Goal: Information Seeking & Learning: Learn about a topic

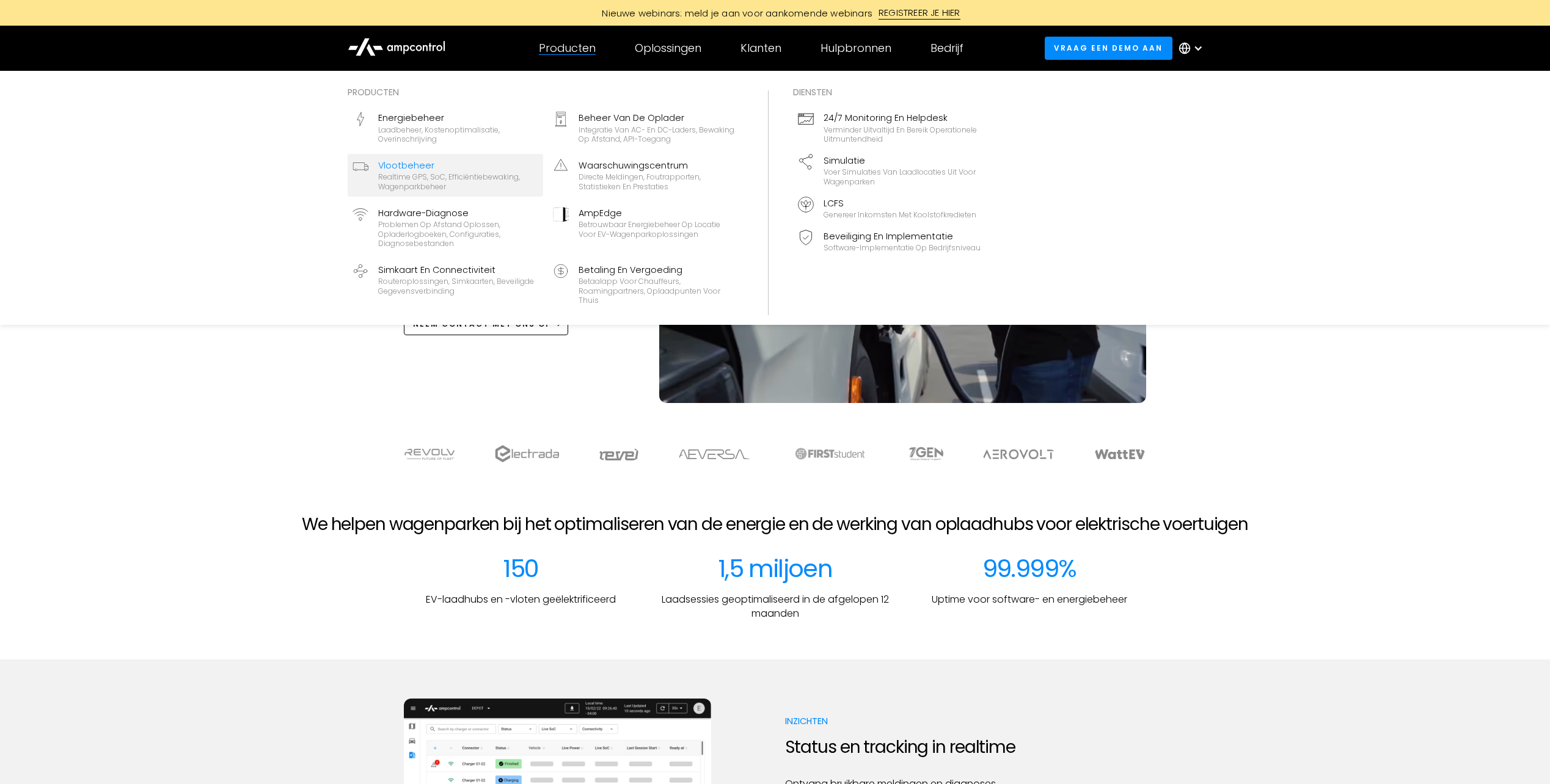
click at [432, 181] on div "Realtime GPS, SoC, efficiëntiebewaking, wagenparkbeheer" at bounding box center [458, 181] width 160 height 19
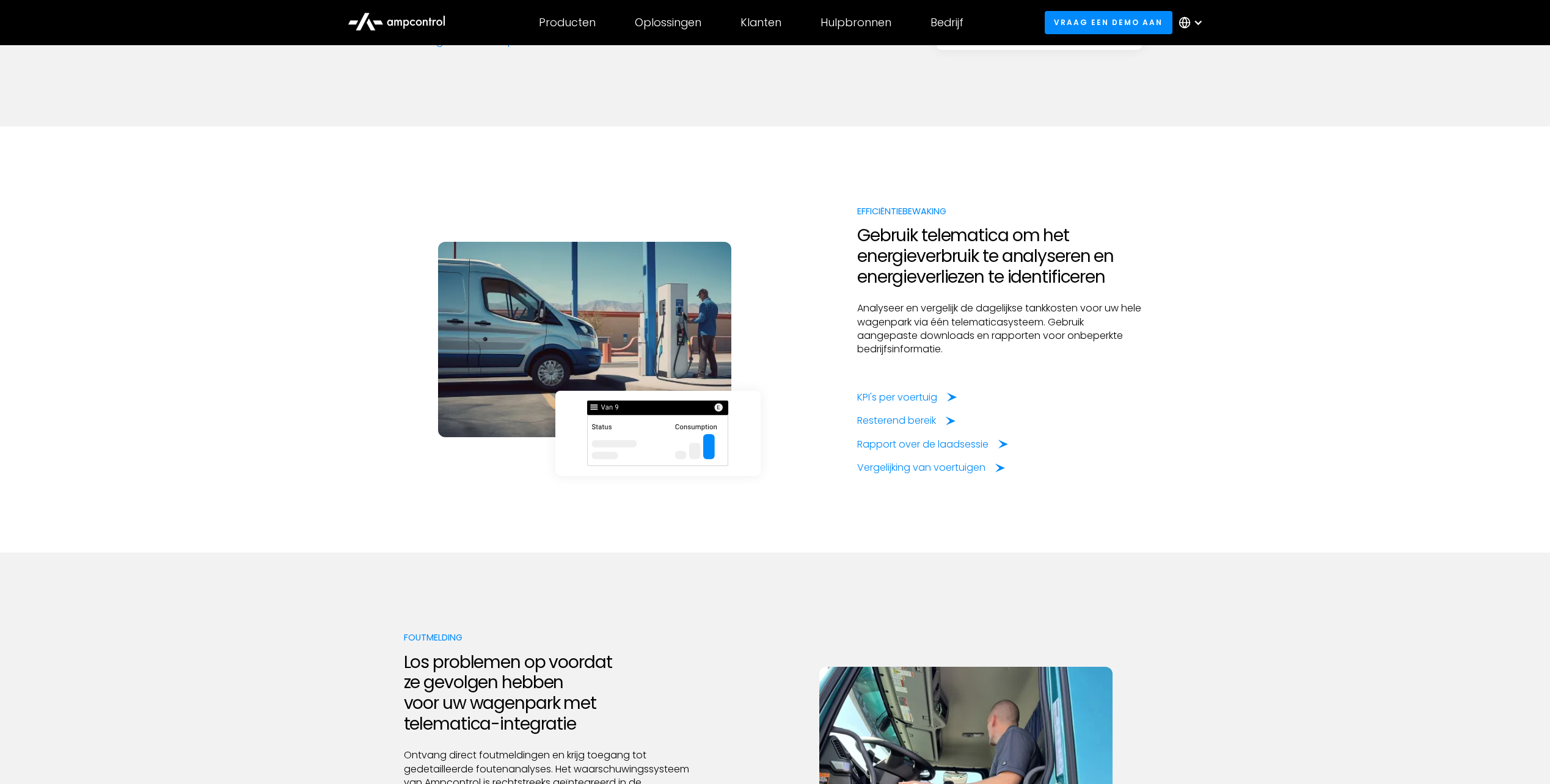
scroll to position [1947, 0]
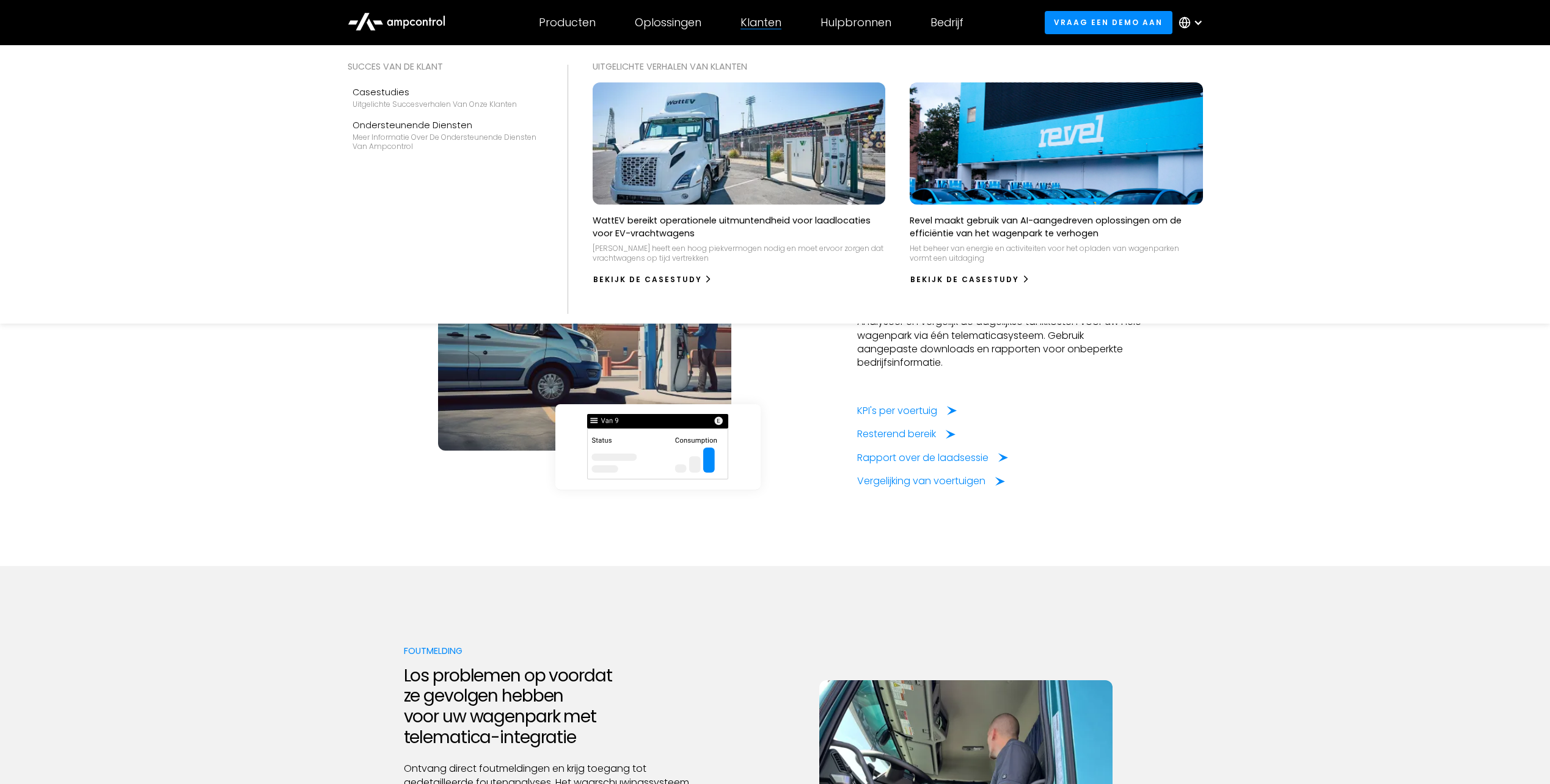
click at [779, 22] on div "Klanten" at bounding box center [761, 22] width 41 height 13
click at [759, 25] on div "Klanten" at bounding box center [761, 22] width 41 height 13
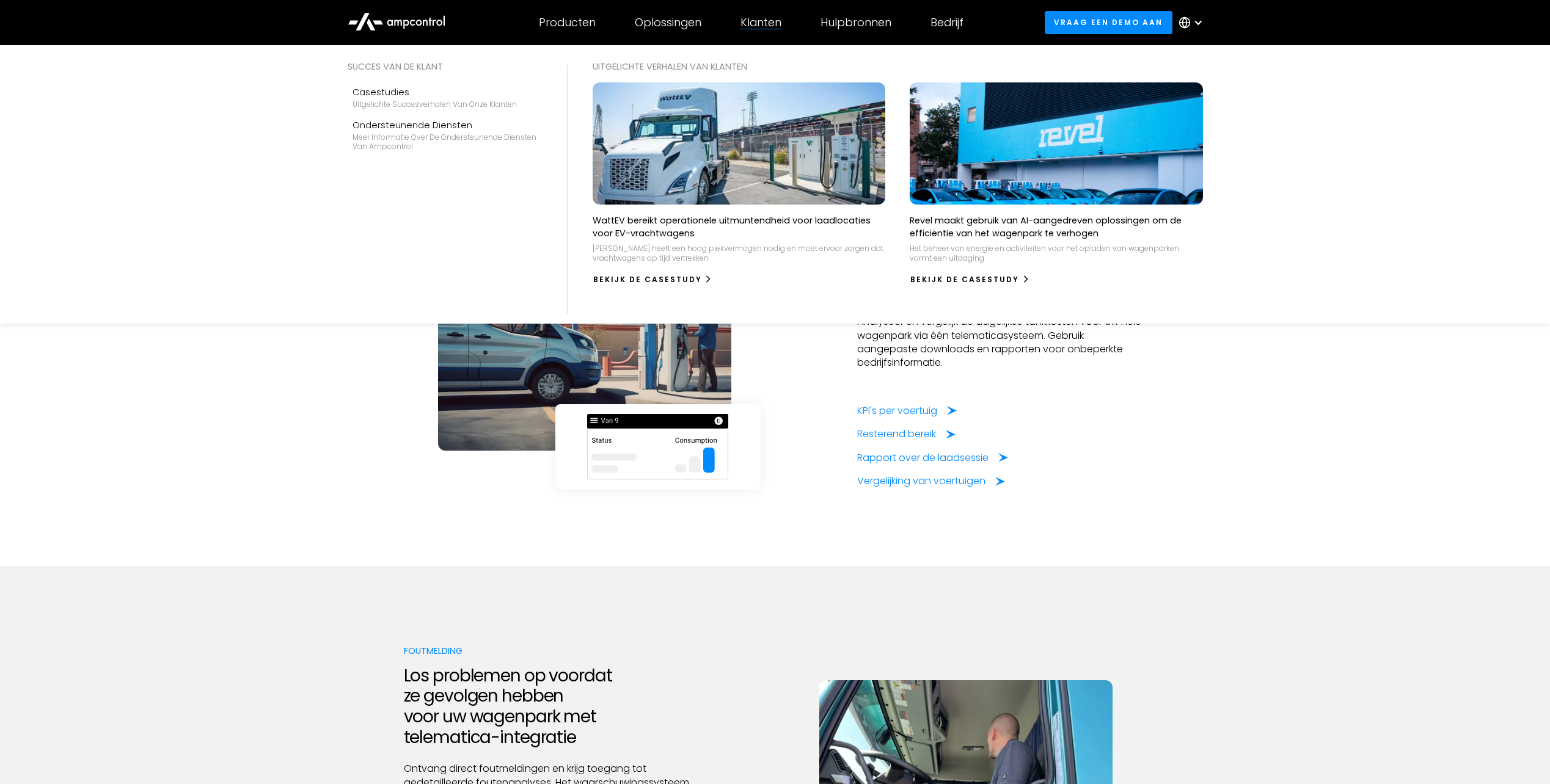
click at [729, 179] on img at bounding box center [739, 143] width 322 height 135
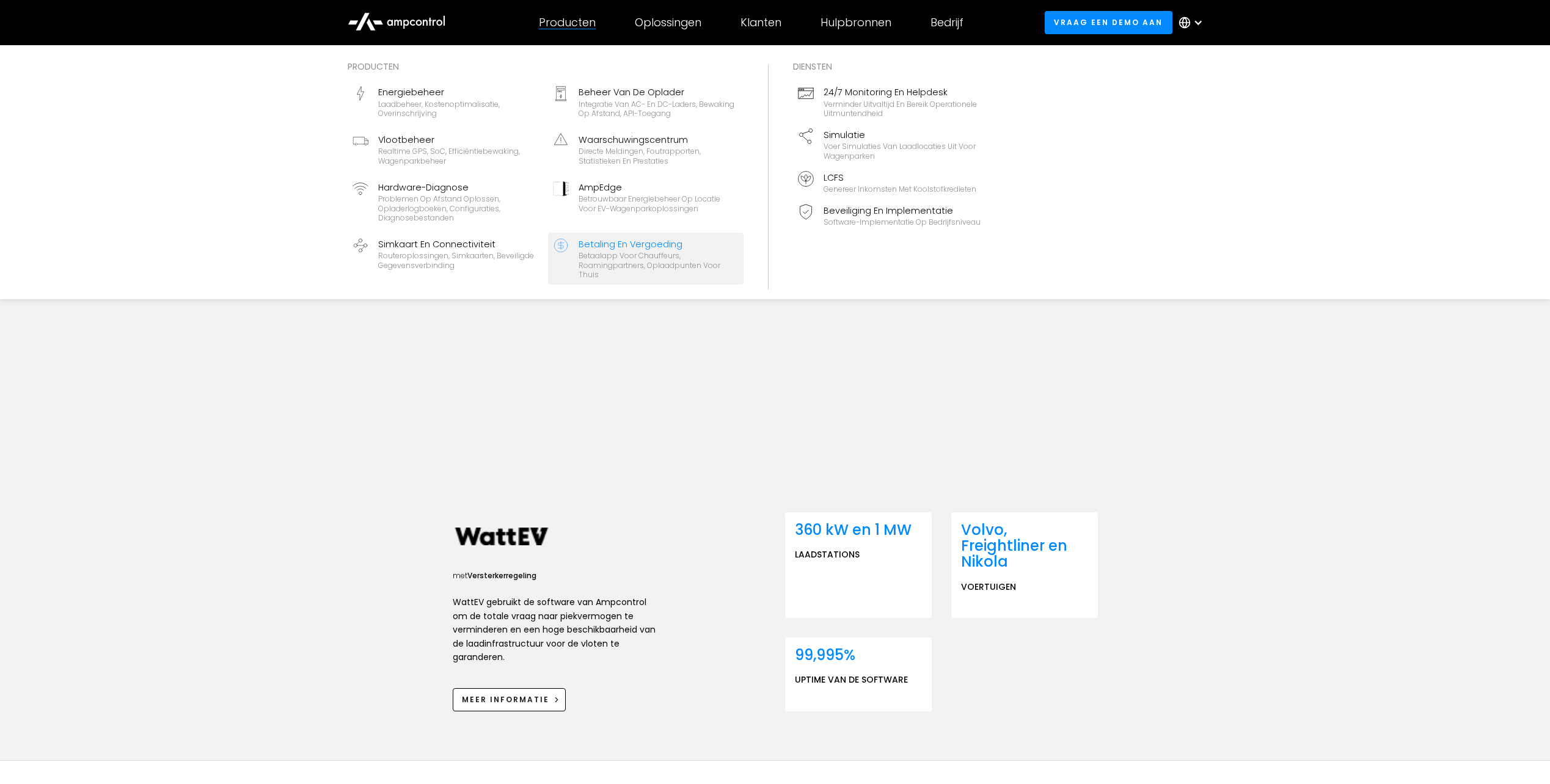
click at [643, 251] on div "Betaalapp voor chauffeurs, roamingpartners, oplaadpunten voor thuis" at bounding box center [658, 265] width 160 height 29
